Goal: Task Accomplishment & Management: Complete application form

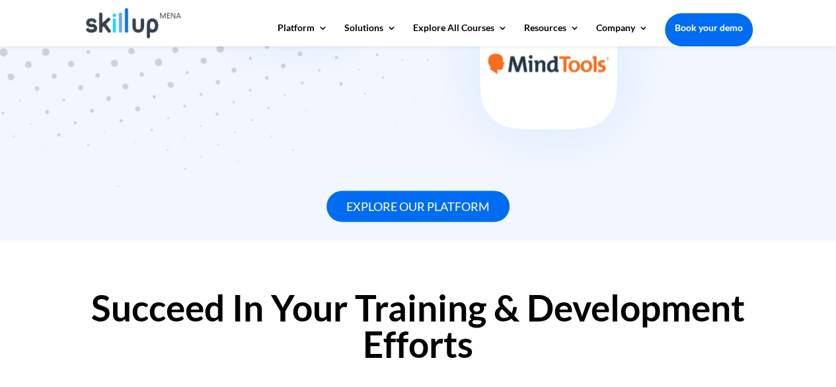
scroll to position [1123, 0]
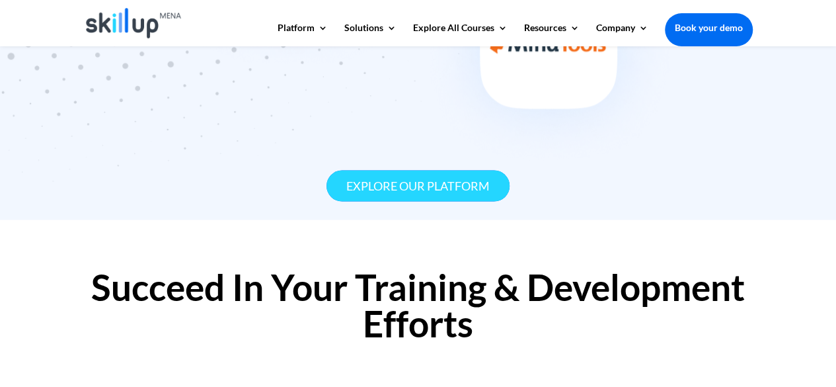
click at [444, 182] on link "Explore our platform" at bounding box center [417, 185] width 183 height 31
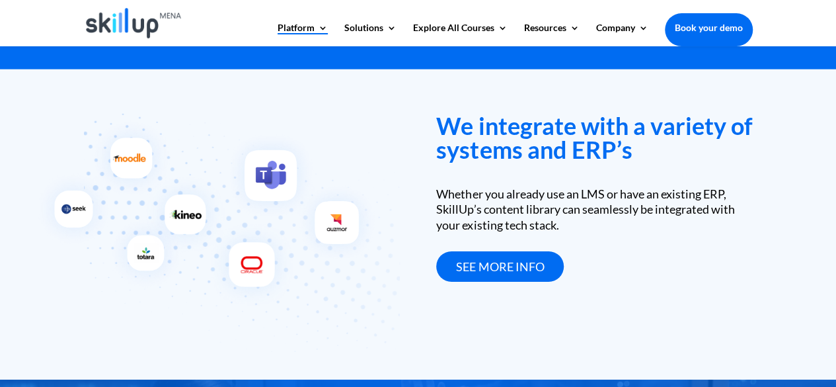
scroll to position [1902, 0]
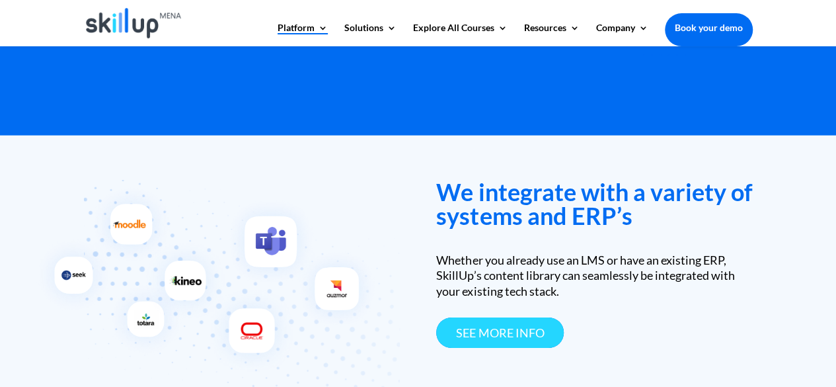
click at [482, 332] on link "see more info" at bounding box center [500, 332] width 128 height 31
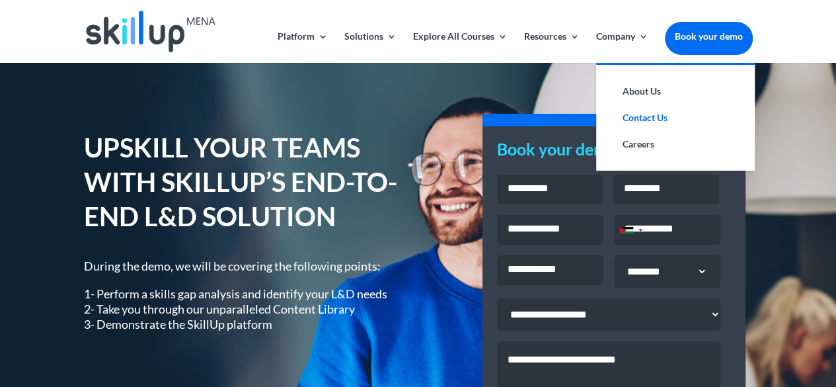
click at [641, 120] on link "Contact Us" at bounding box center [675, 117] width 132 height 26
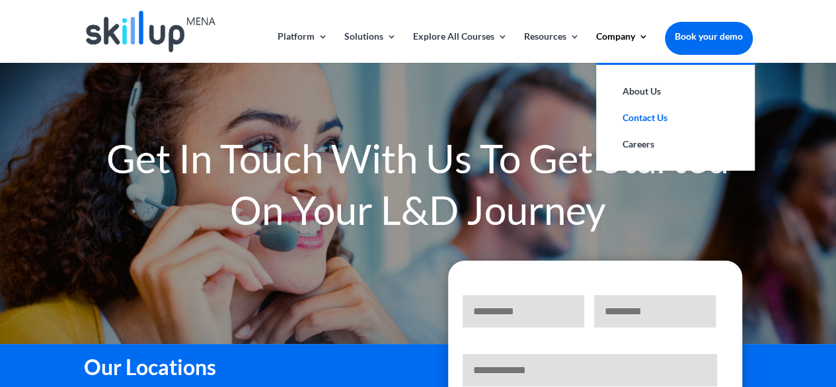
click at [656, 124] on link "Contact Us" at bounding box center [675, 117] width 132 height 26
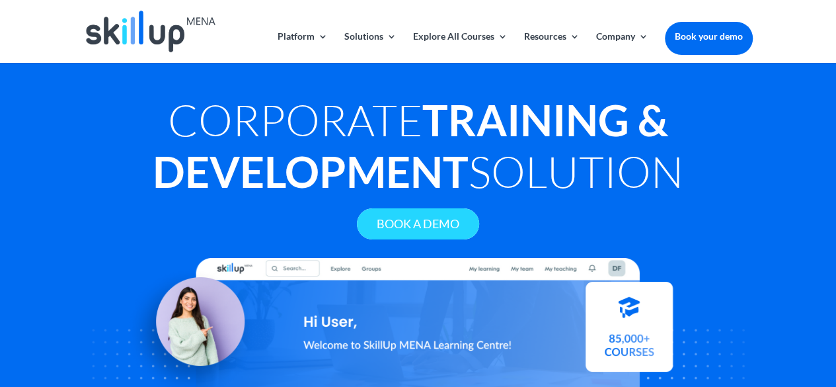
click at [434, 228] on link "Book A Demo" at bounding box center [418, 223] width 122 height 31
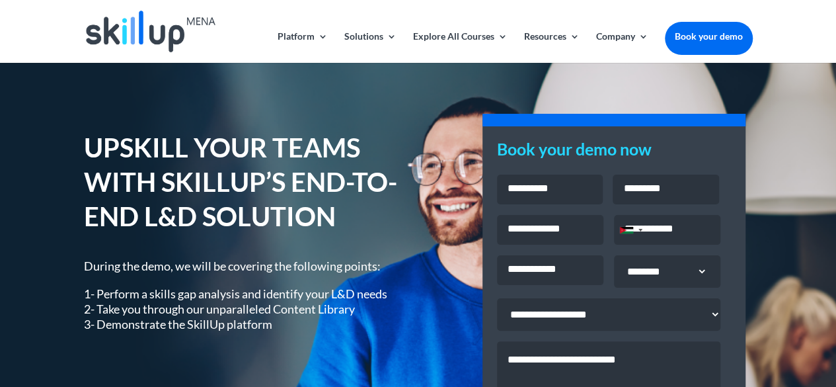
click at [570, 197] on input "First" at bounding box center [550, 189] width 106 height 30
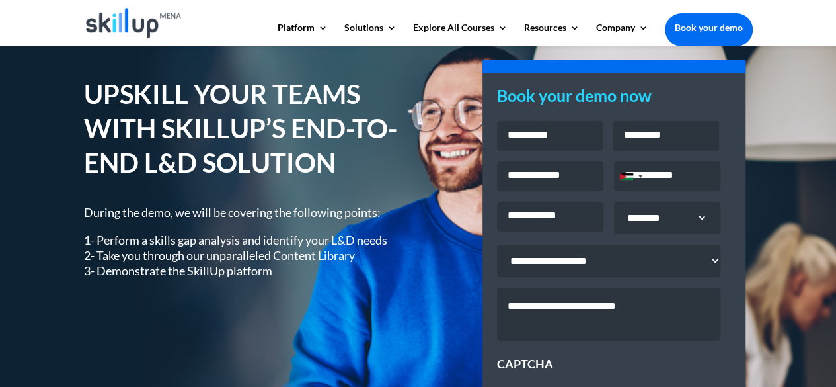
scroll to position [66, 0]
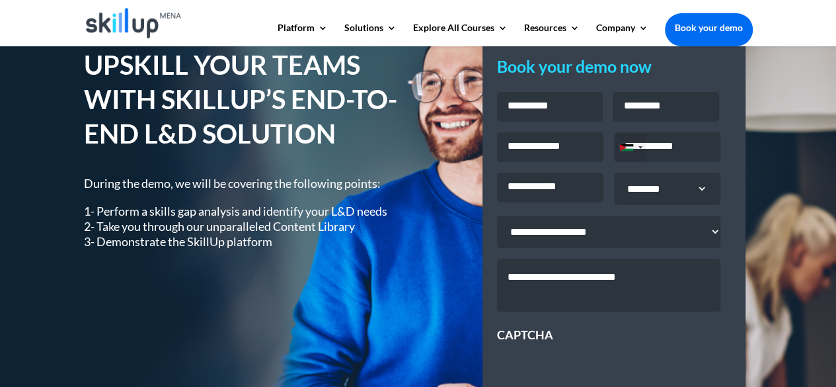
click at [638, 149] on div "Selected country" at bounding box center [640, 147] width 4 height 3
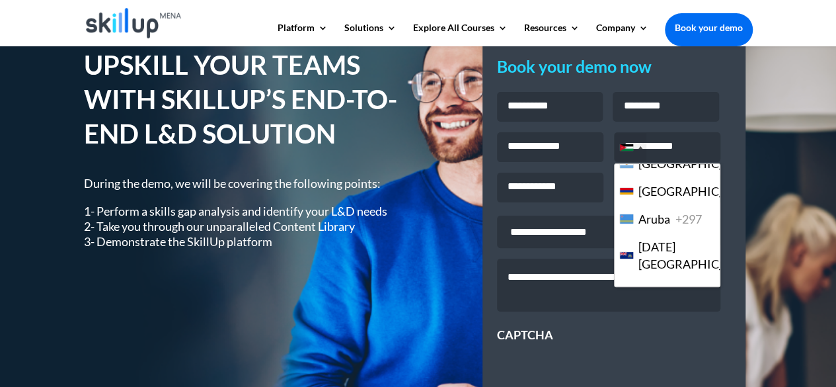
scroll to position [0, 0]
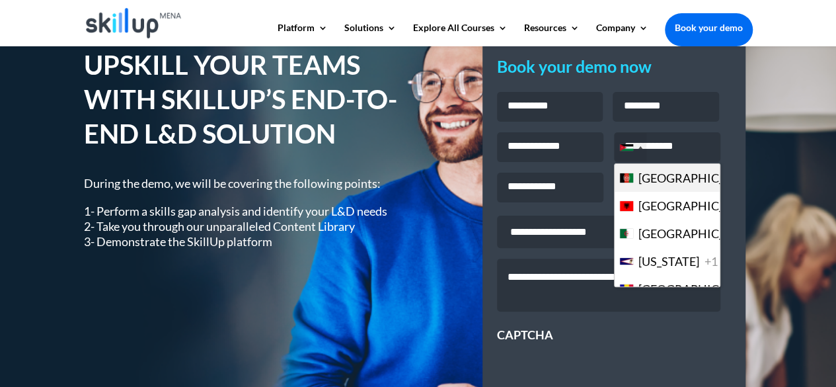
click at [642, 149] on div "Jordan +962" at bounding box center [631, 147] width 32 height 28
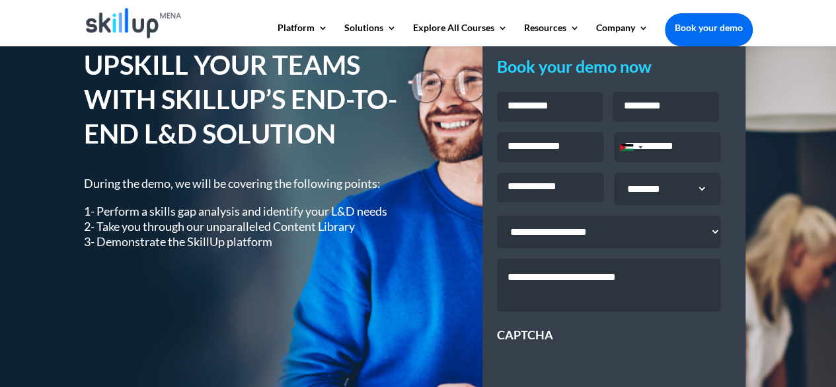
click at [708, 238] on select "**********" at bounding box center [608, 231] width 223 height 32
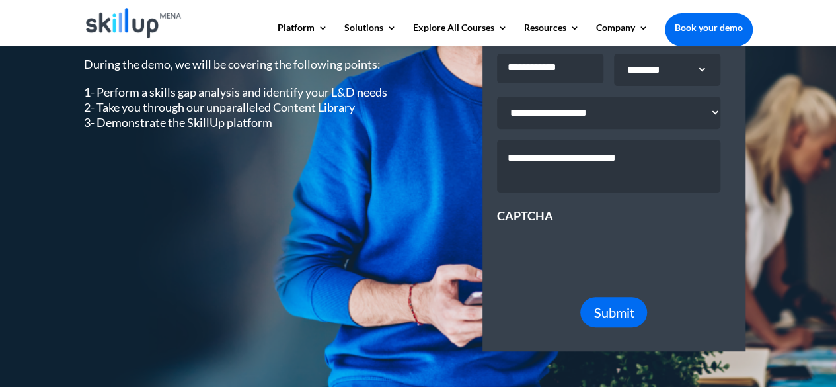
scroll to position [198, 0]
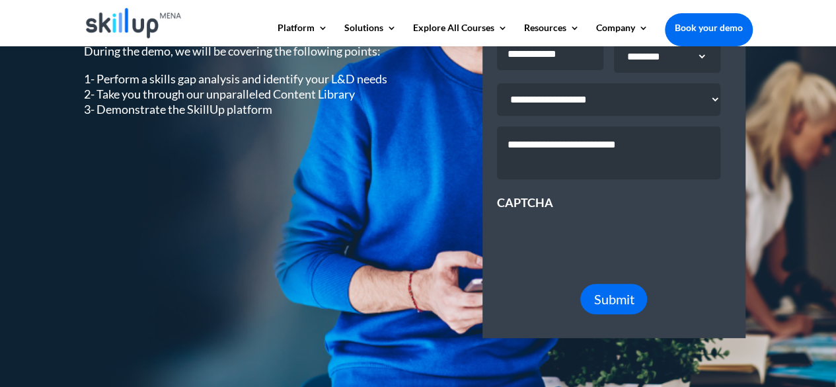
click at [582, 165] on textarea "Message *" at bounding box center [608, 152] width 223 height 53
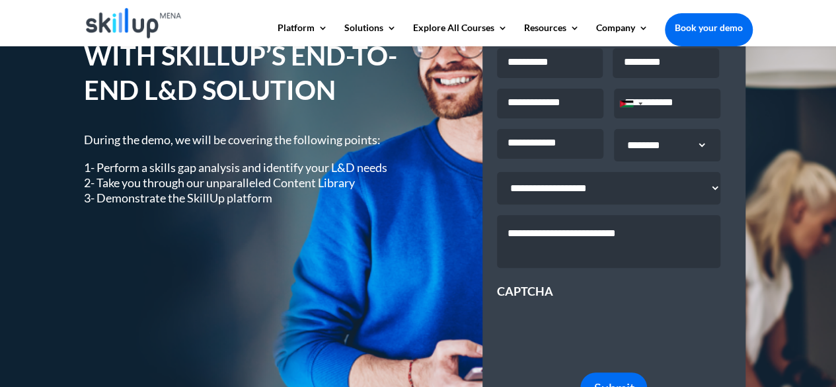
scroll to position [132, 0]
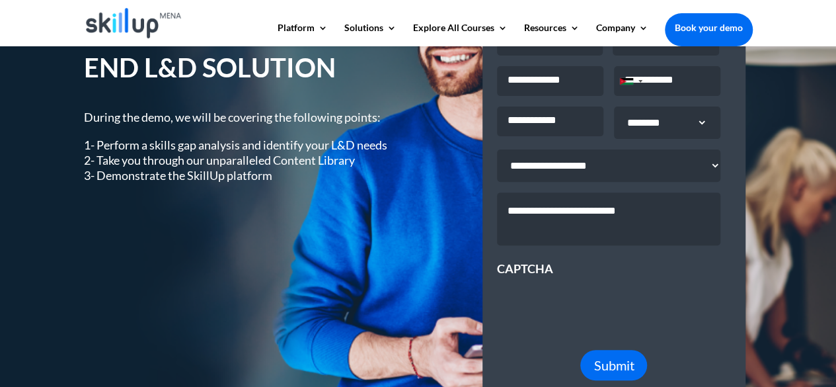
click at [423, 203] on div "UPSKILL YOUR TEAMS WITH SKILLUP’S END-TO-END L&D SOLUTION During the demo, we w…" at bounding box center [418, 192] width 669 height 457
click at [435, 281] on div "UPSKILL YOUR TEAMS WITH SKILLUP’S END-TO-END L&D SOLUTION During the demo, we w…" at bounding box center [418, 192] width 669 height 457
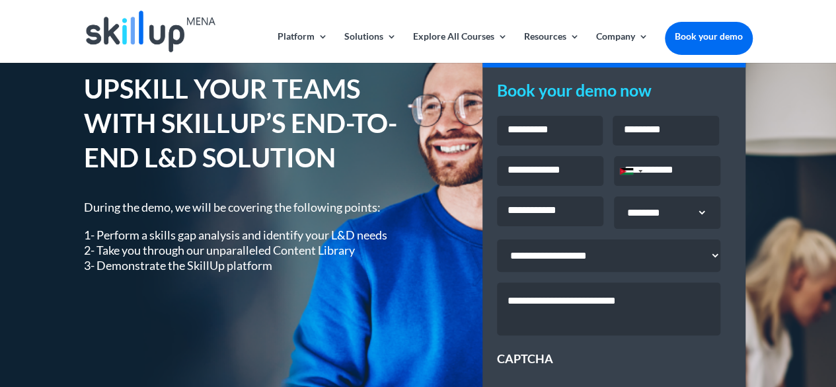
scroll to position [0, 0]
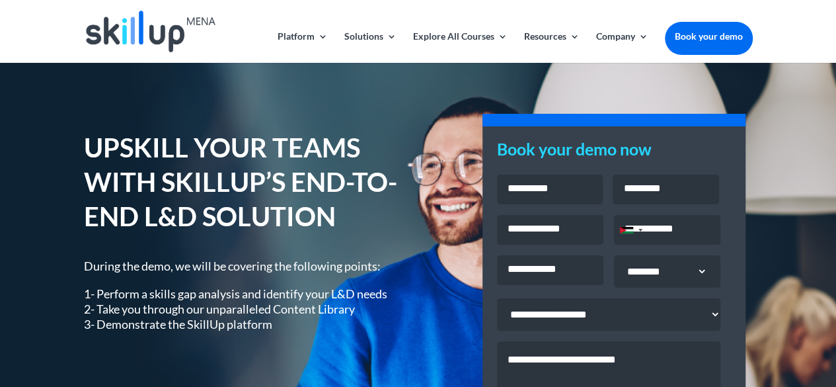
click at [404, 112] on div "UPSKILL YOUR TEAMS WITH SKILLUP’S END-TO-END L&D SOLUTION During the demo, we w…" at bounding box center [418, 340] width 669 height 457
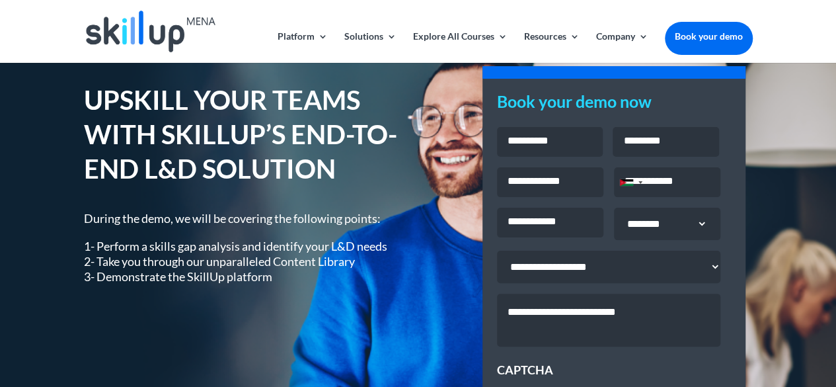
scroll to position [66, 0]
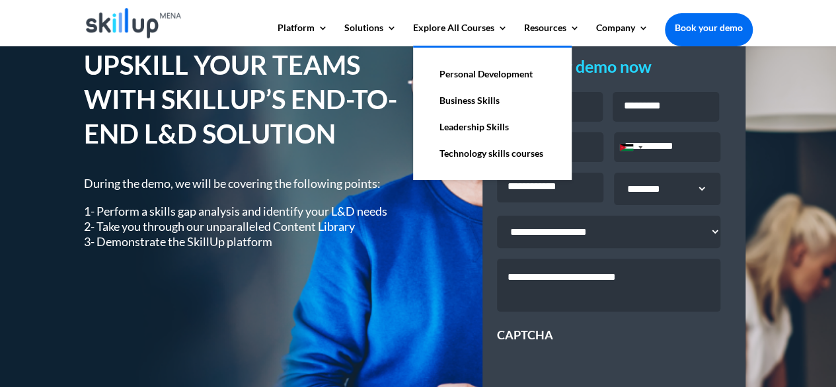
click at [463, 151] on link "Technology skills courses" at bounding box center [492, 153] width 132 height 26
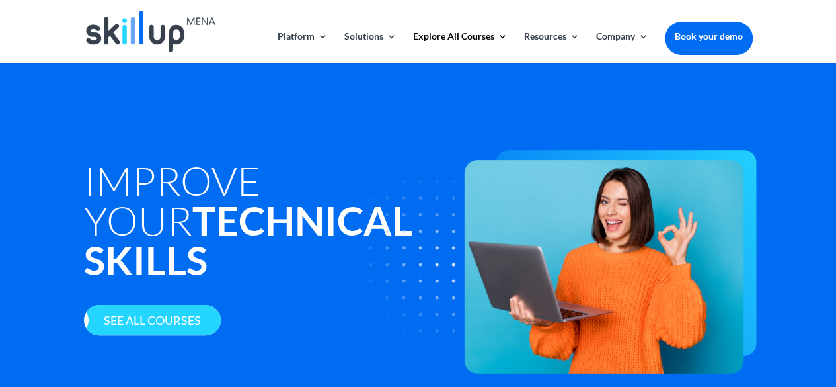
click at [164, 322] on link "See all courses" at bounding box center [152, 320] width 137 height 31
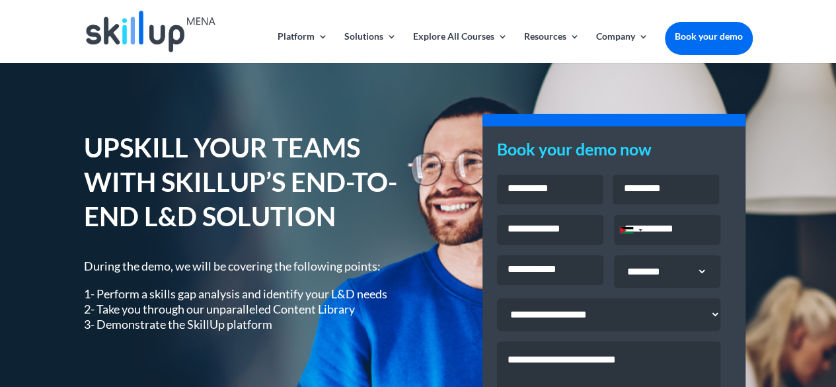
click at [303, 117] on div "UPSKILL YOUR TEAMS WITH SKILLUP’S END-TO-END L&D SOLUTION During the demo, we w…" at bounding box center [418, 340] width 669 height 457
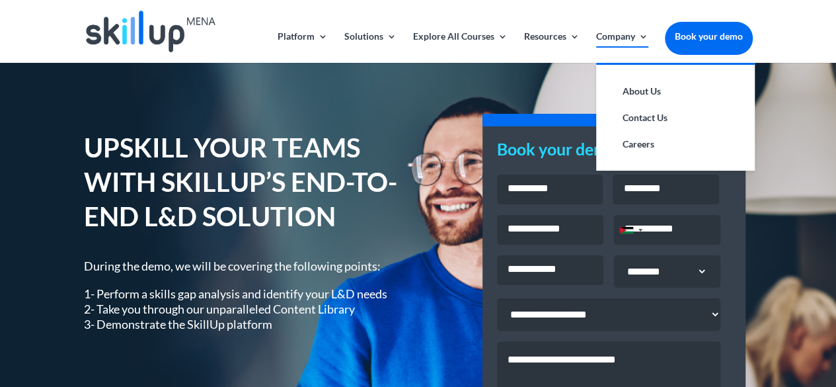
click at [644, 32] on link "Company" at bounding box center [622, 47] width 52 height 31
click at [654, 116] on link "Contact Us" at bounding box center [675, 117] width 132 height 26
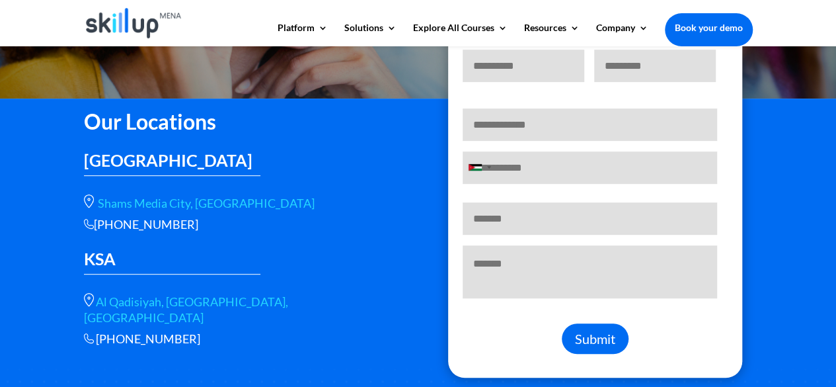
scroll to position [264, 0]
